Goal: Task Accomplishment & Management: Manage account settings

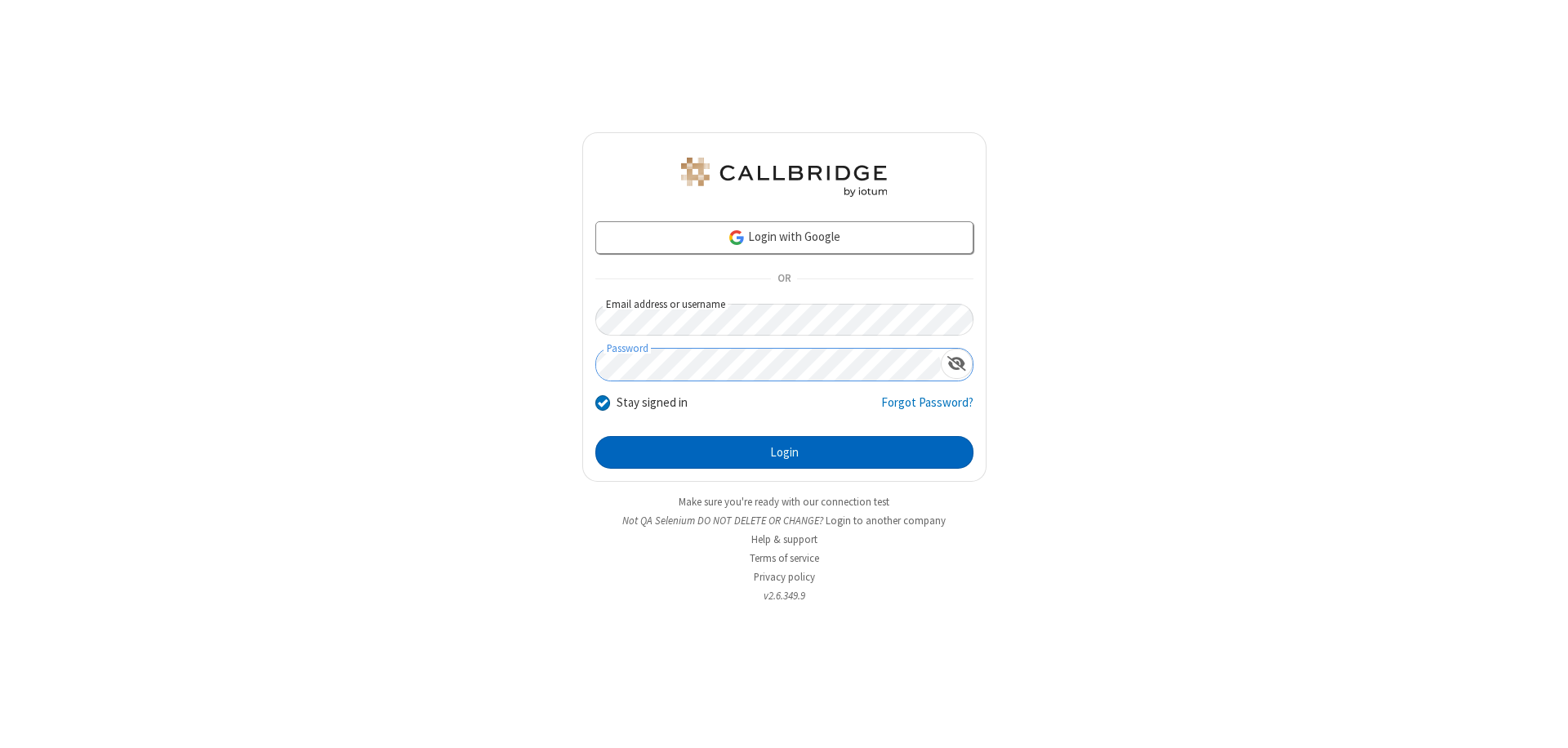
click at [784, 452] on button "Login" at bounding box center [784, 452] width 378 height 33
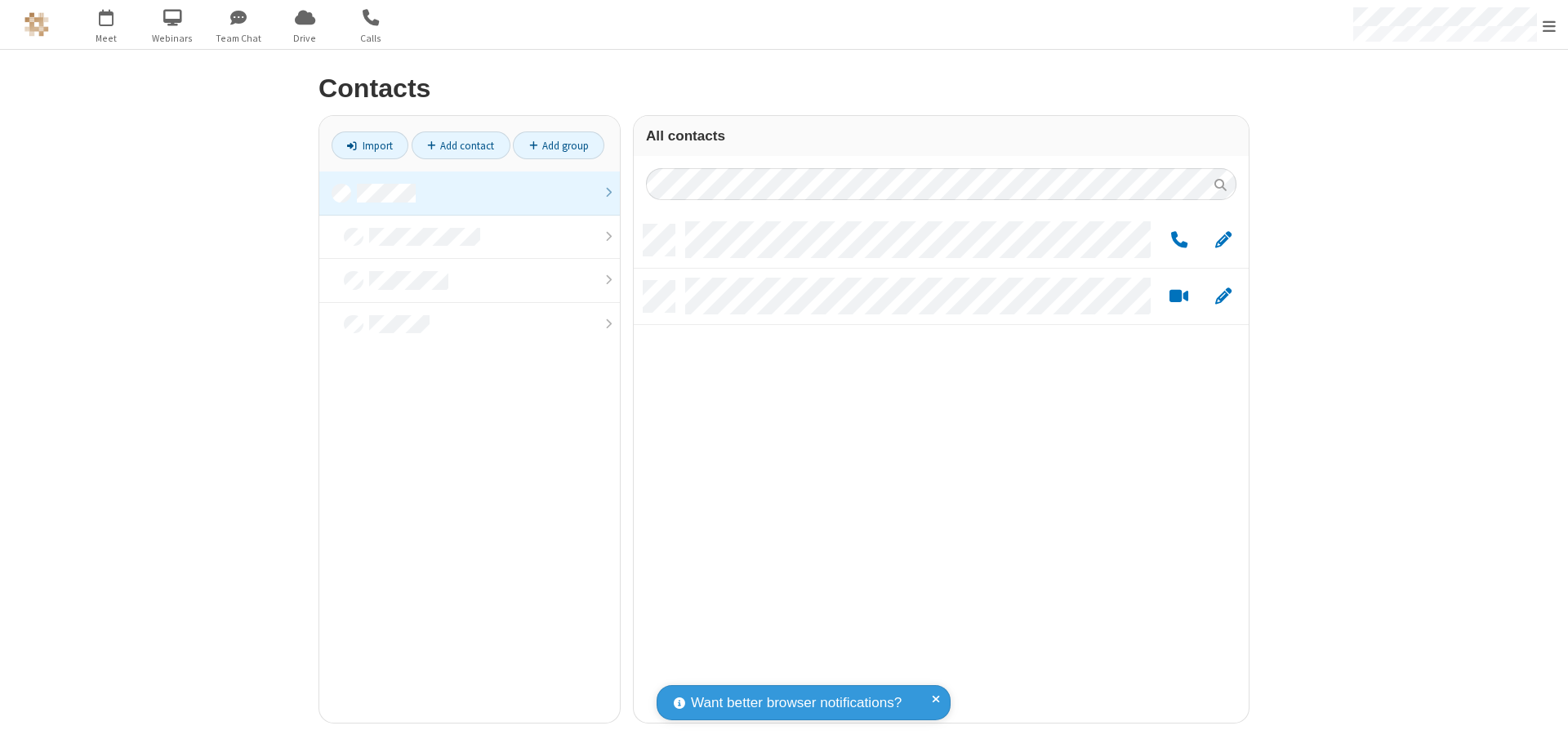
scroll to position [498, 603]
click at [470, 193] on link at bounding box center [469, 193] width 300 height 44
click at [1223, 239] on span "Edit" at bounding box center [1223, 241] width 16 height 20
